Goal: Information Seeking & Learning: Check status

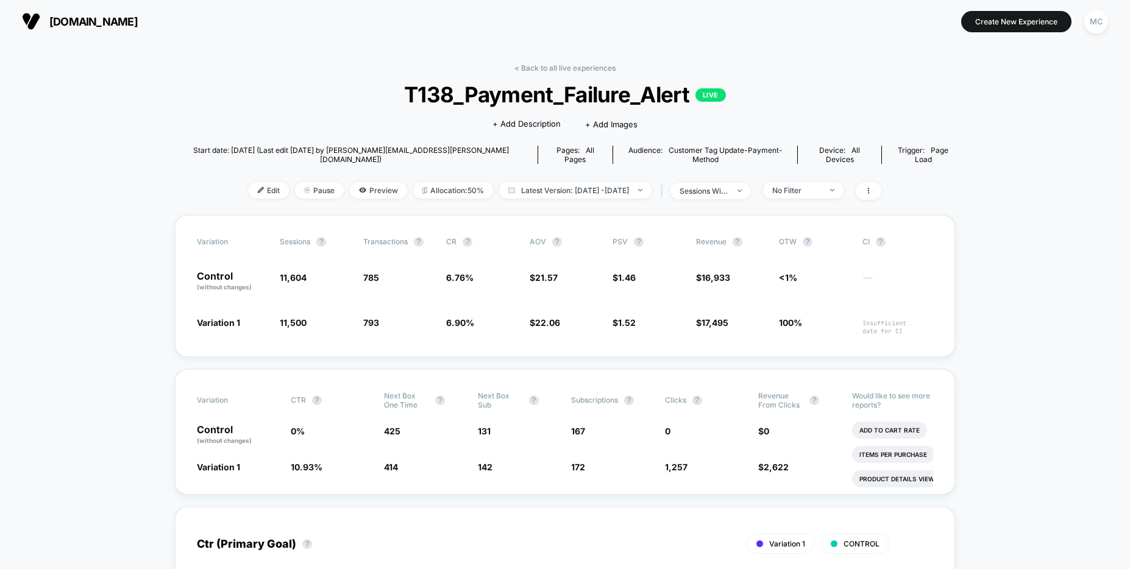
click at [297, 104] on span "T138_Payment_Failure_Alert LIVE" at bounding box center [565, 95] width 702 height 26
click at [1097, 21] on div "MC" at bounding box center [1096, 22] width 24 height 24
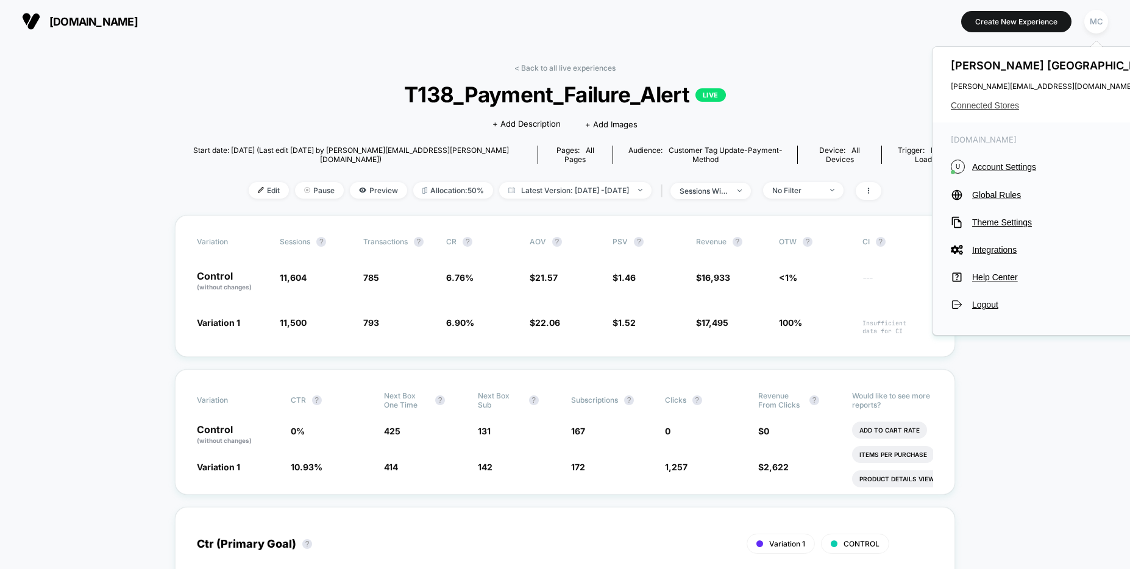
click at [993, 107] on span "Connected Stores" at bounding box center [1057, 106] width 213 height 10
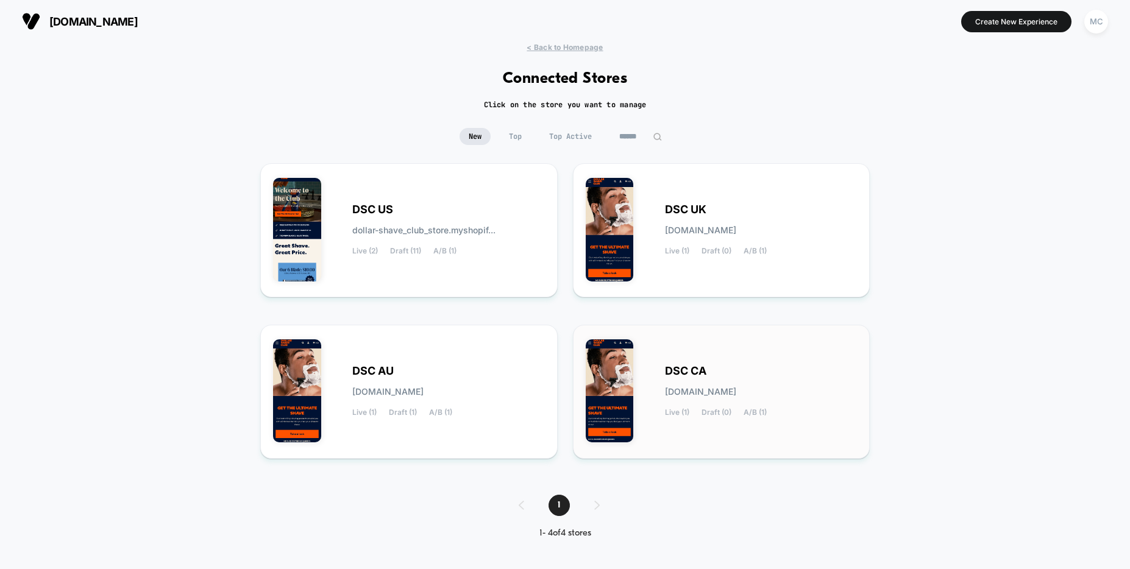
click at [706, 357] on div "DSC CA [DOMAIN_NAME] Live (1) Draft (0) A/B (1)" at bounding box center [722, 392] width 272 height 108
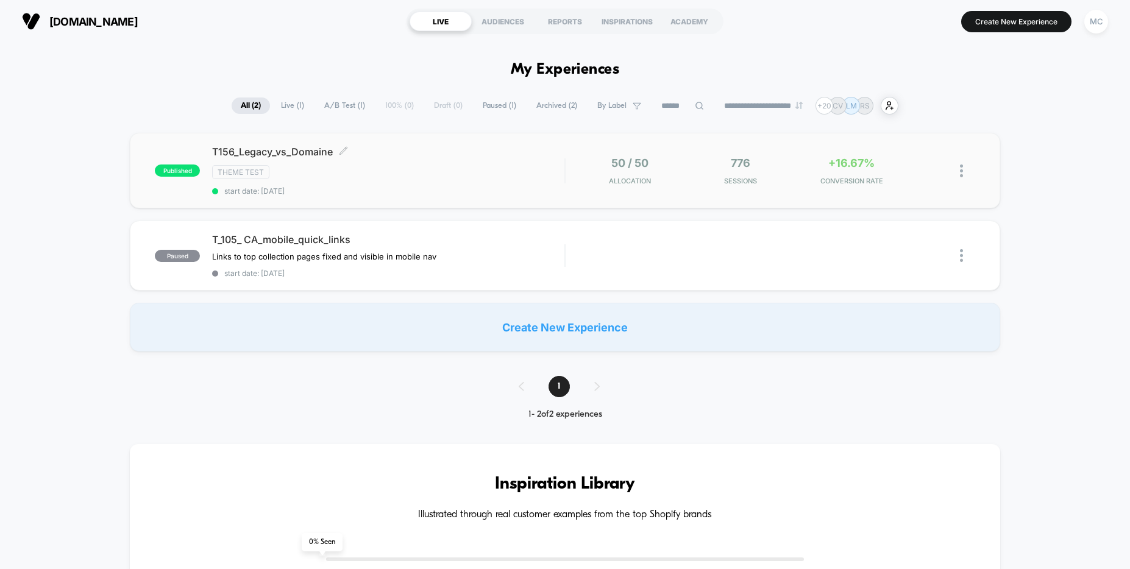
click at [452, 155] on span "T156_Legacy_vs_Domaine Click to edit experience details" at bounding box center [388, 152] width 352 height 12
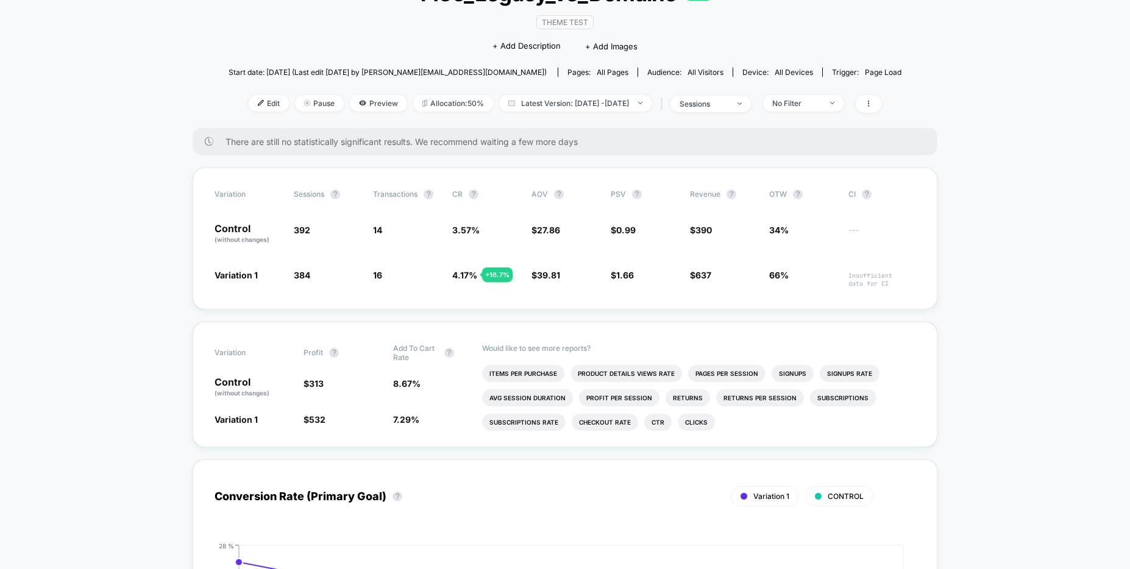
scroll to position [102, 0]
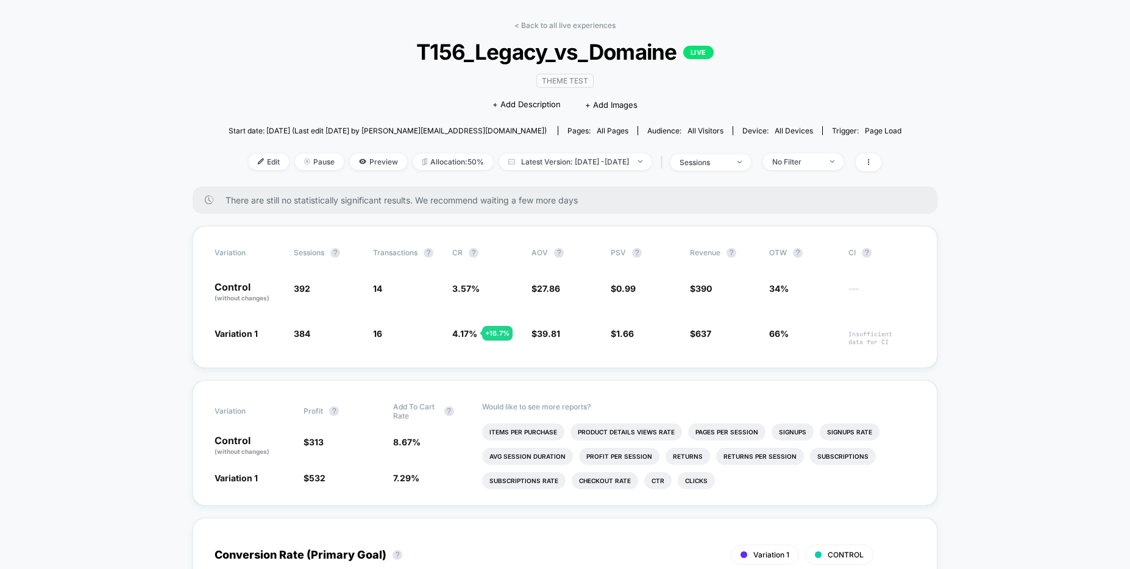
scroll to position [0, 0]
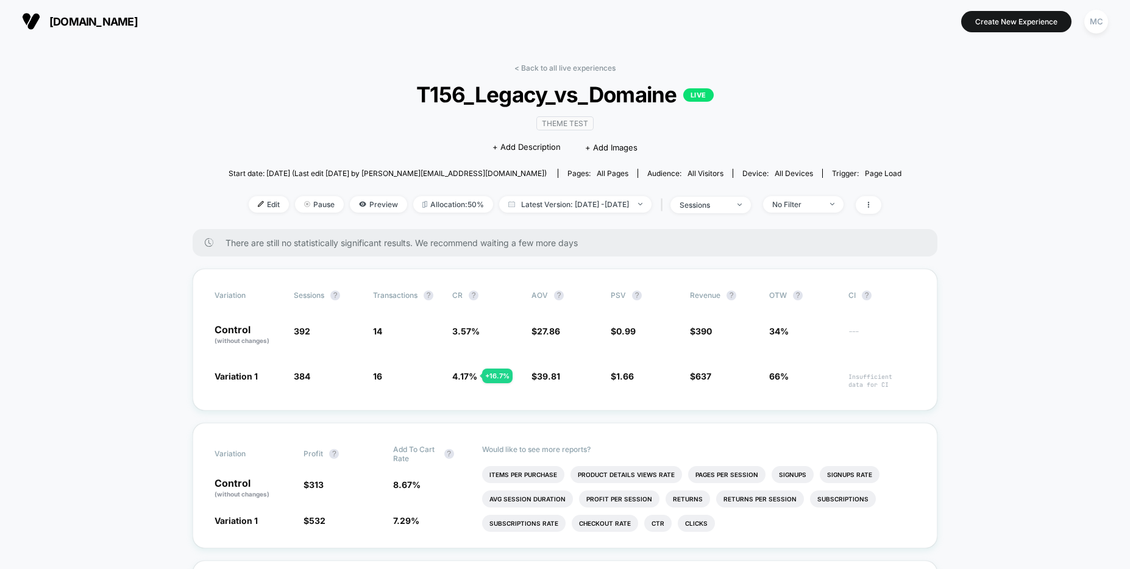
drag, startPoint x: 180, startPoint y: 129, endPoint x: 237, endPoint y: 126, distance: 56.7
click at [120, 27] on span "[DOMAIN_NAME]" at bounding box center [93, 21] width 88 height 13
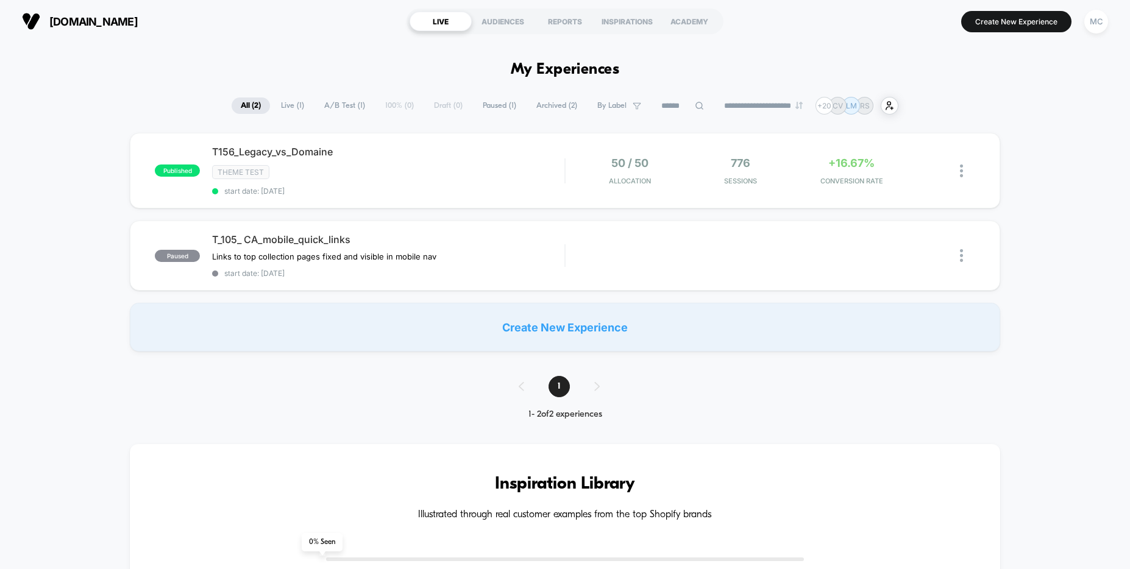
drag, startPoint x: 61, startPoint y: 106, endPoint x: 40, endPoint y: 48, distance: 62.1
click at [61, 107] on div "**********" at bounding box center [565, 106] width 1130 height 18
click at [34, 29] on img at bounding box center [31, 21] width 18 height 18
click at [1100, 32] on div "MC" at bounding box center [1096, 22] width 24 height 24
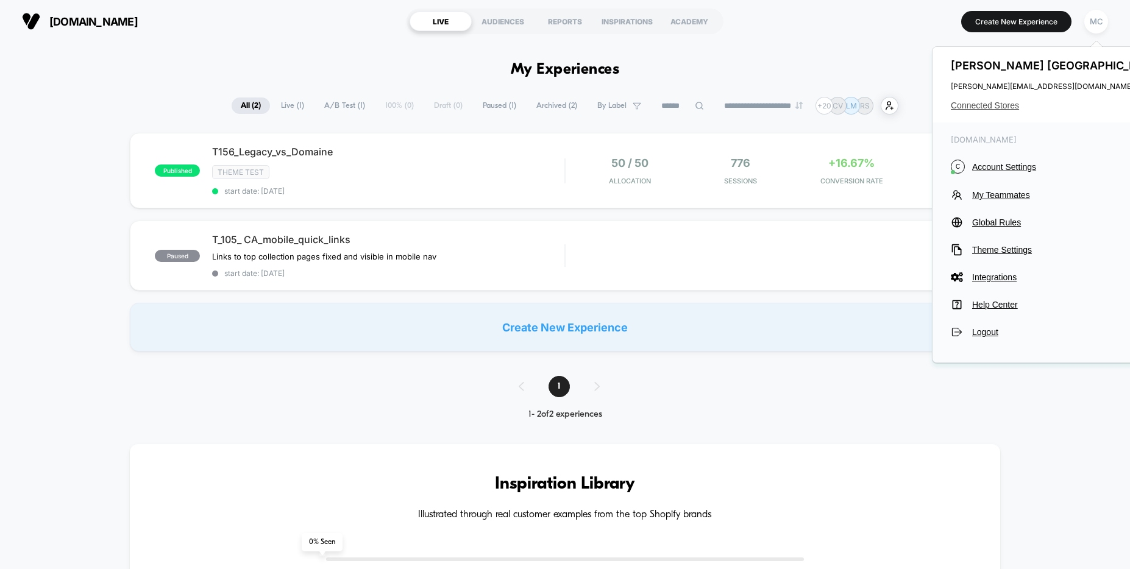
click at [1005, 104] on span "Connected Stores" at bounding box center [1057, 106] width 213 height 10
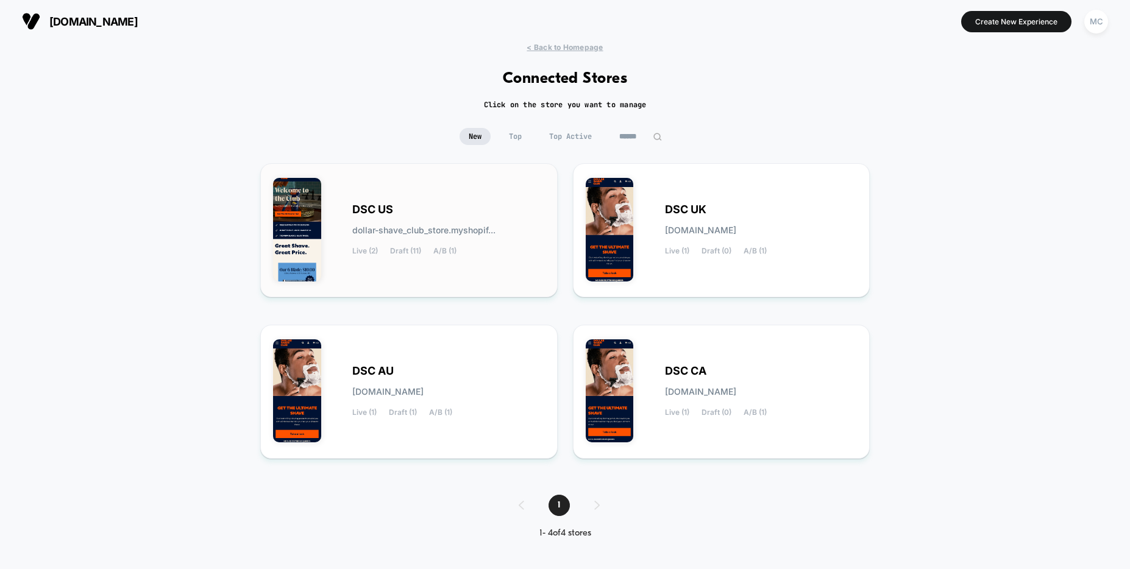
click at [431, 237] on div "DSC US dollar-shave_club_store.myshopif... Live (2) Draft (11) A/B (1)" at bounding box center [448, 230] width 193 height 50
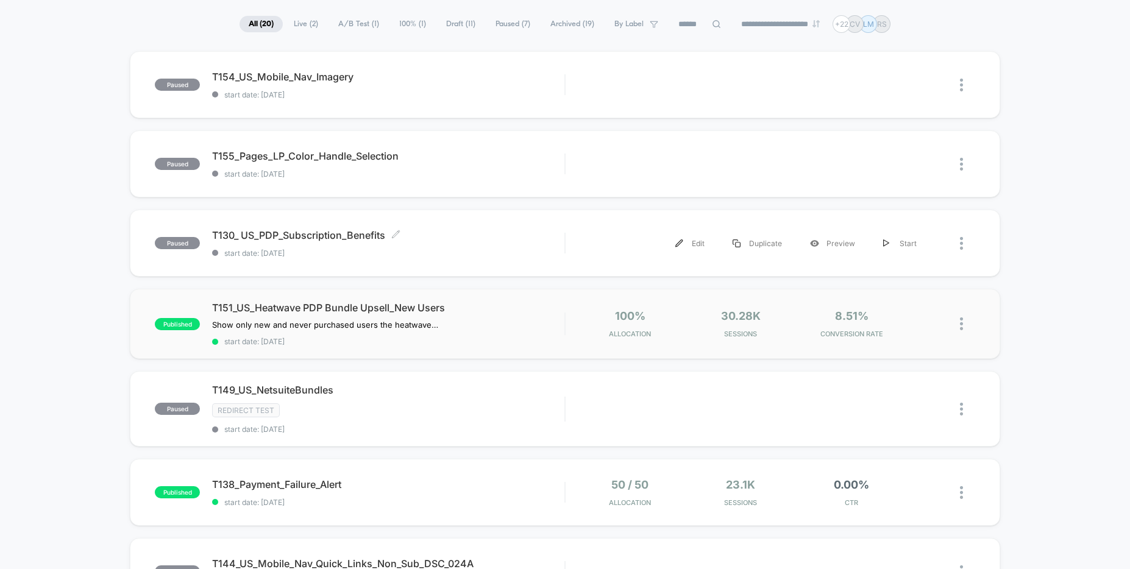
scroll to position [85, 0]
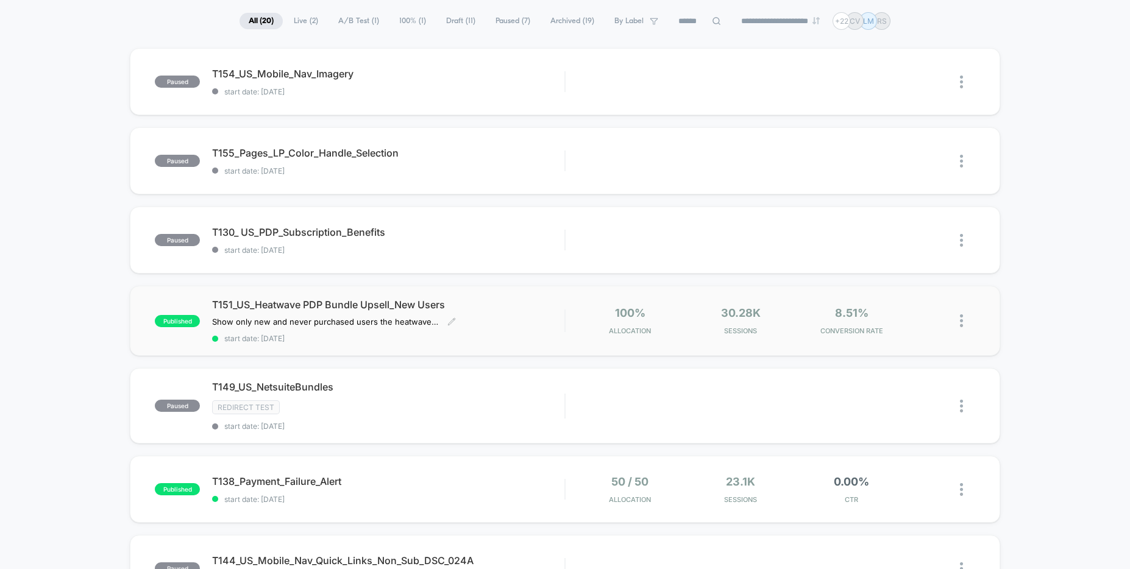
click at [512, 316] on div "T151_US_Heatwave PDP Bundle Upsell_New Users Show only new and never purchased …" at bounding box center [388, 321] width 352 height 44
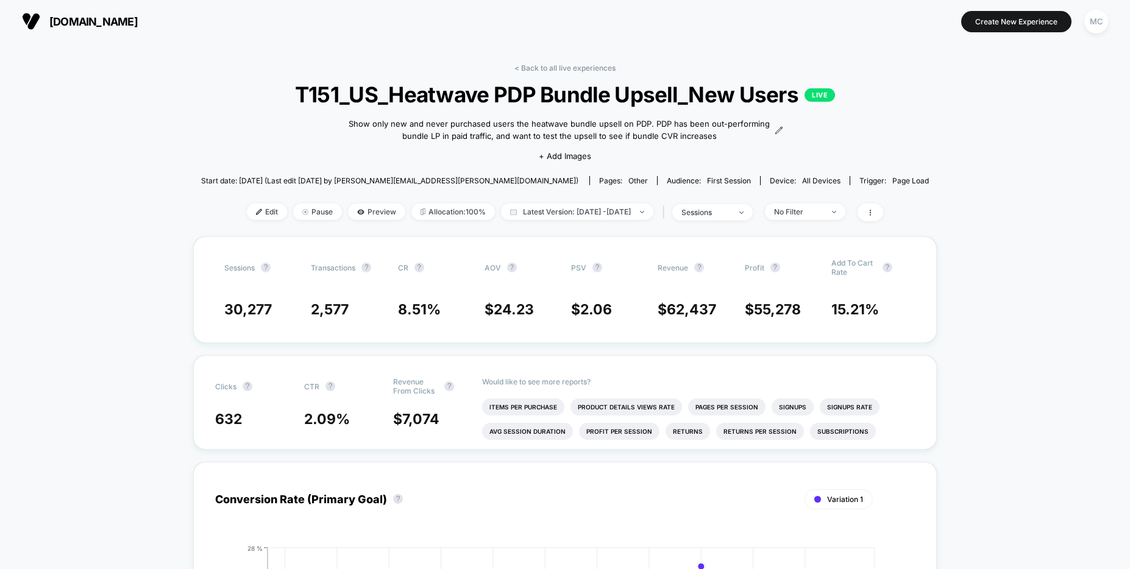
click at [65, 24] on span "[DOMAIN_NAME]" at bounding box center [93, 21] width 88 height 13
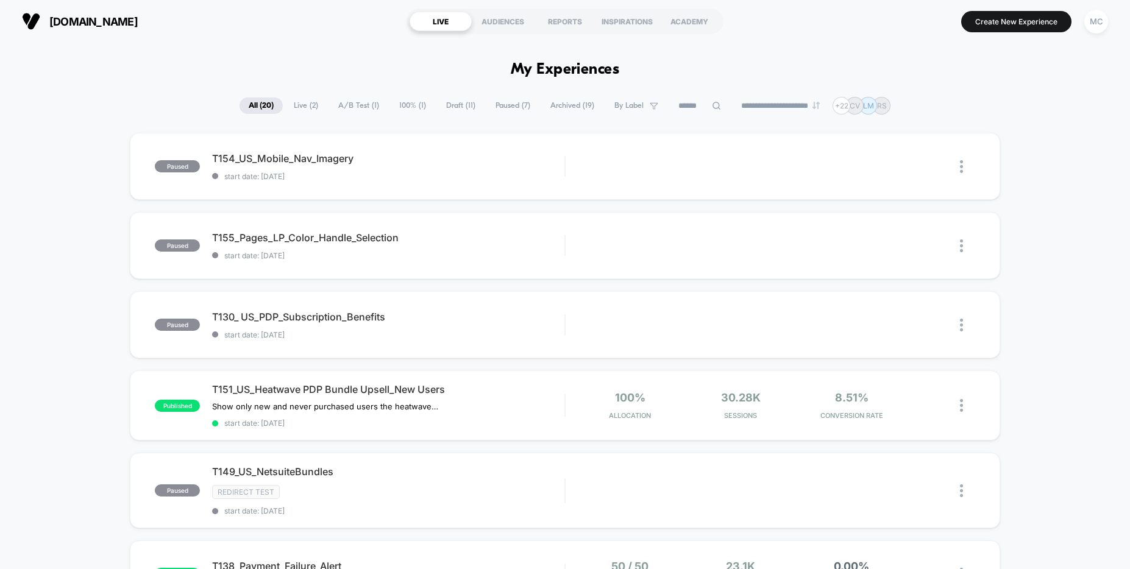
drag, startPoint x: 50, startPoint y: 196, endPoint x: 99, endPoint y: 137, distance: 76.5
click at [1104, 32] on button "MC" at bounding box center [1095, 21] width 31 height 25
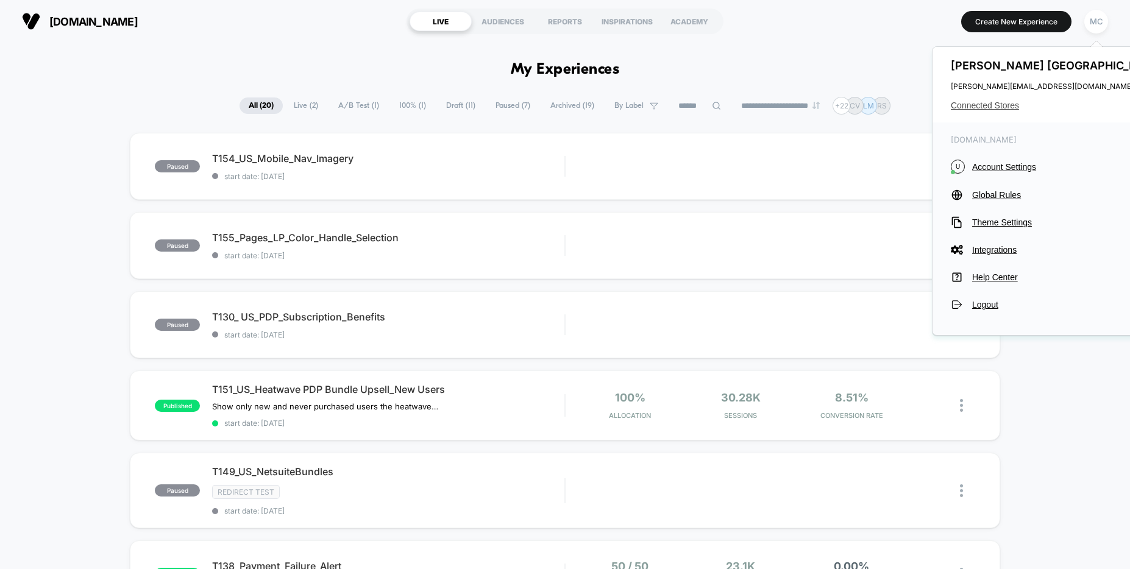
click at [992, 104] on span "Connected Stores" at bounding box center [1057, 106] width 213 height 10
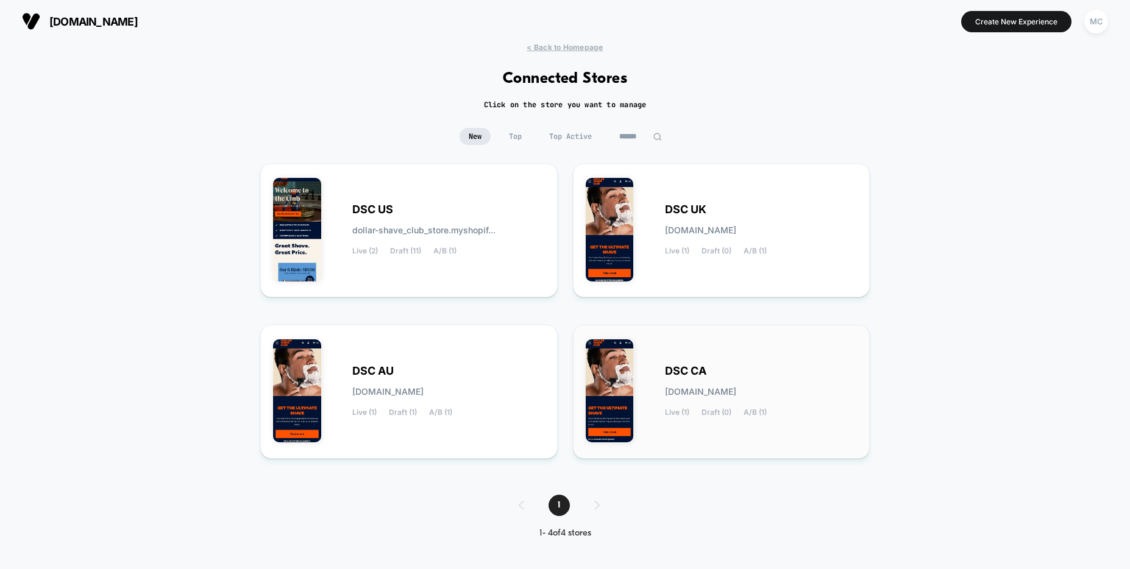
click at [682, 371] on span "DSC CA" at bounding box center [685, 371] width 41 height 9
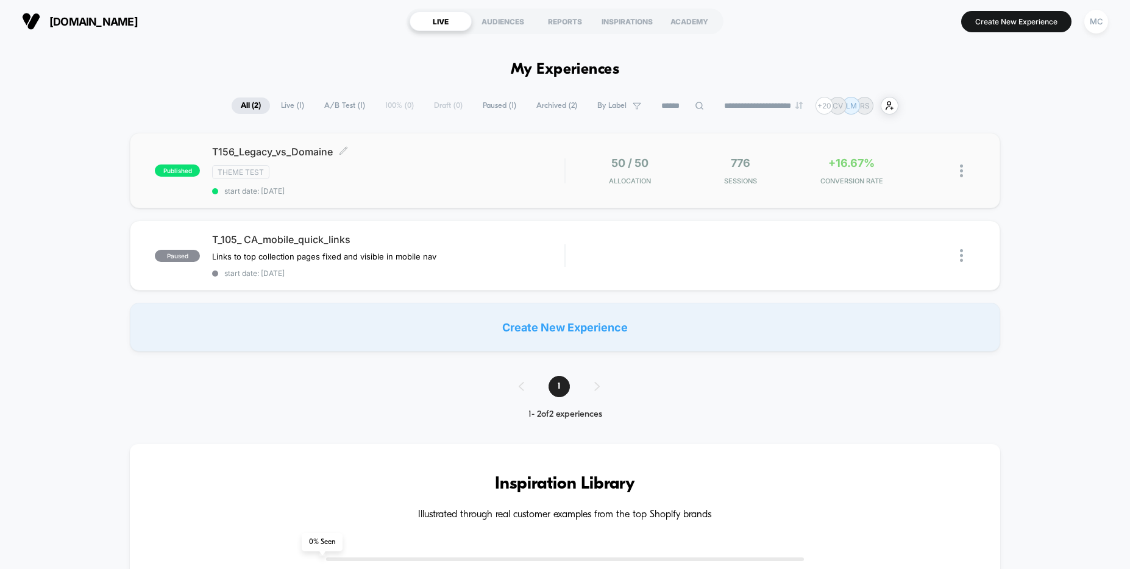
click at [472, 186] on div "T156_Legacy_vs_Domaine Click to edit experience details Click to edit experienc…" at bounding box center [388, 171] width 352 height 50
